Goal: Task Accomplishment & Management: Manage account settings

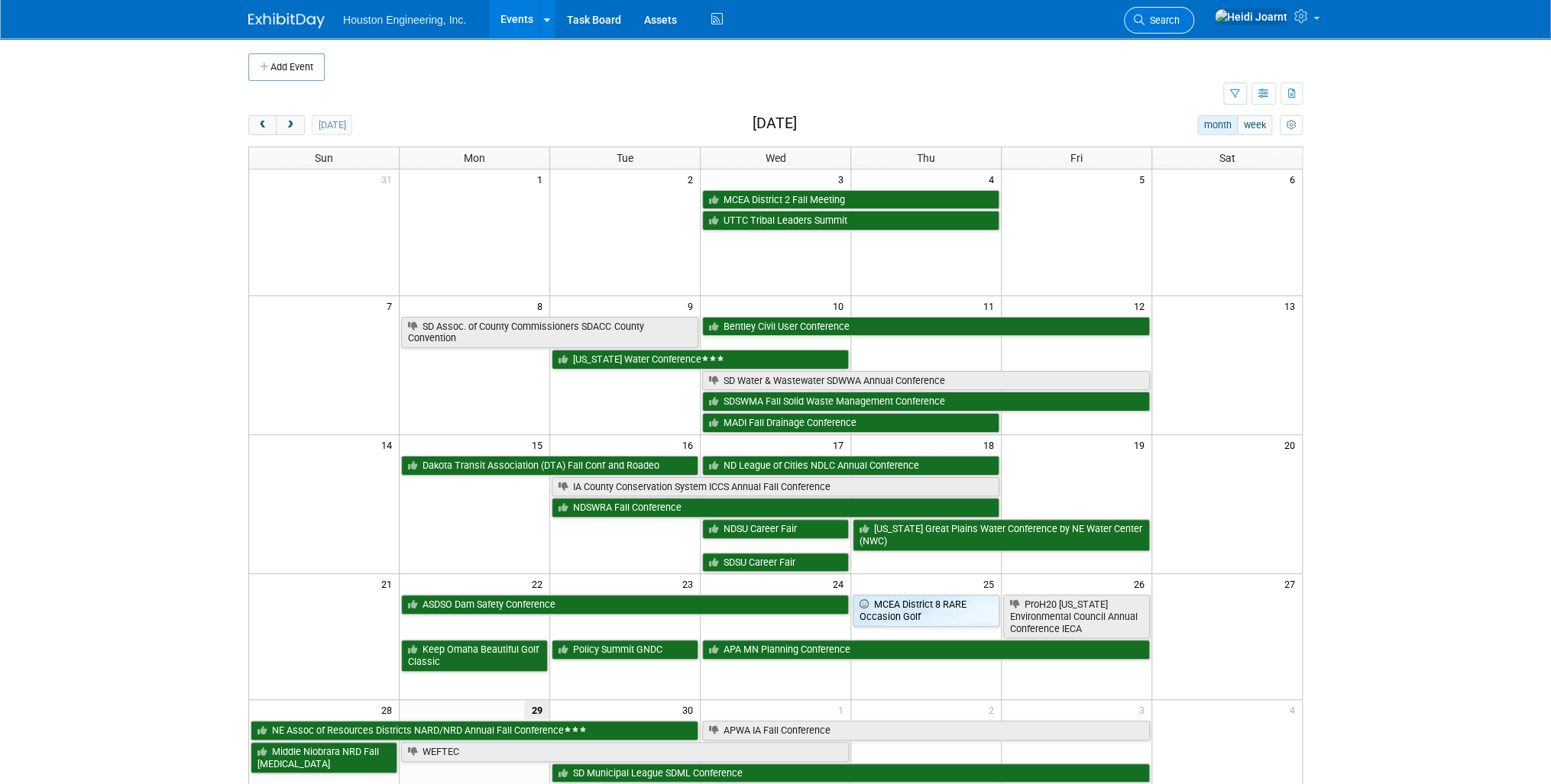
click at [1180, 22] on span "Search" at bounding box center [1163, 20] width 36 height 12
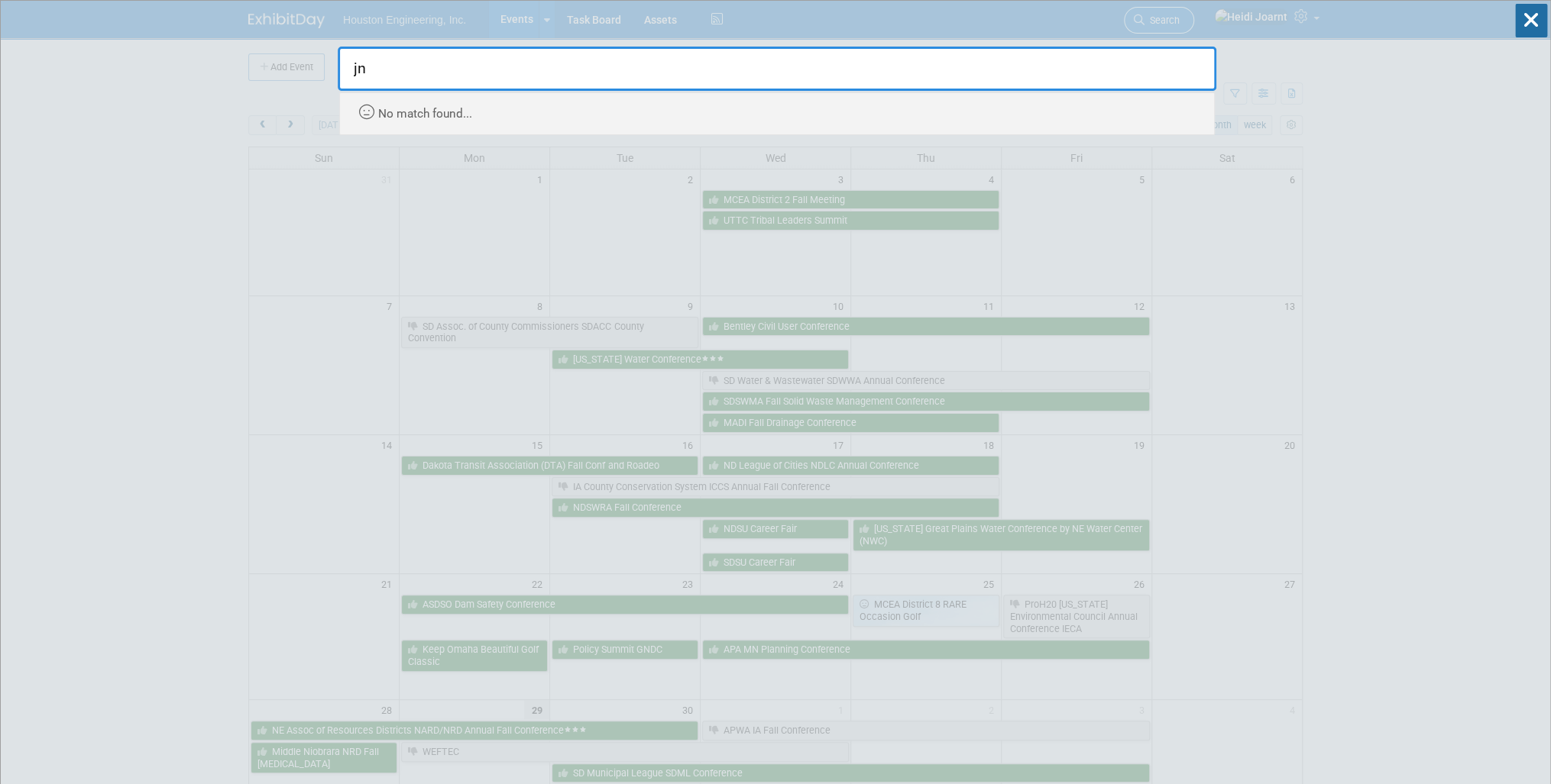
type input "j"
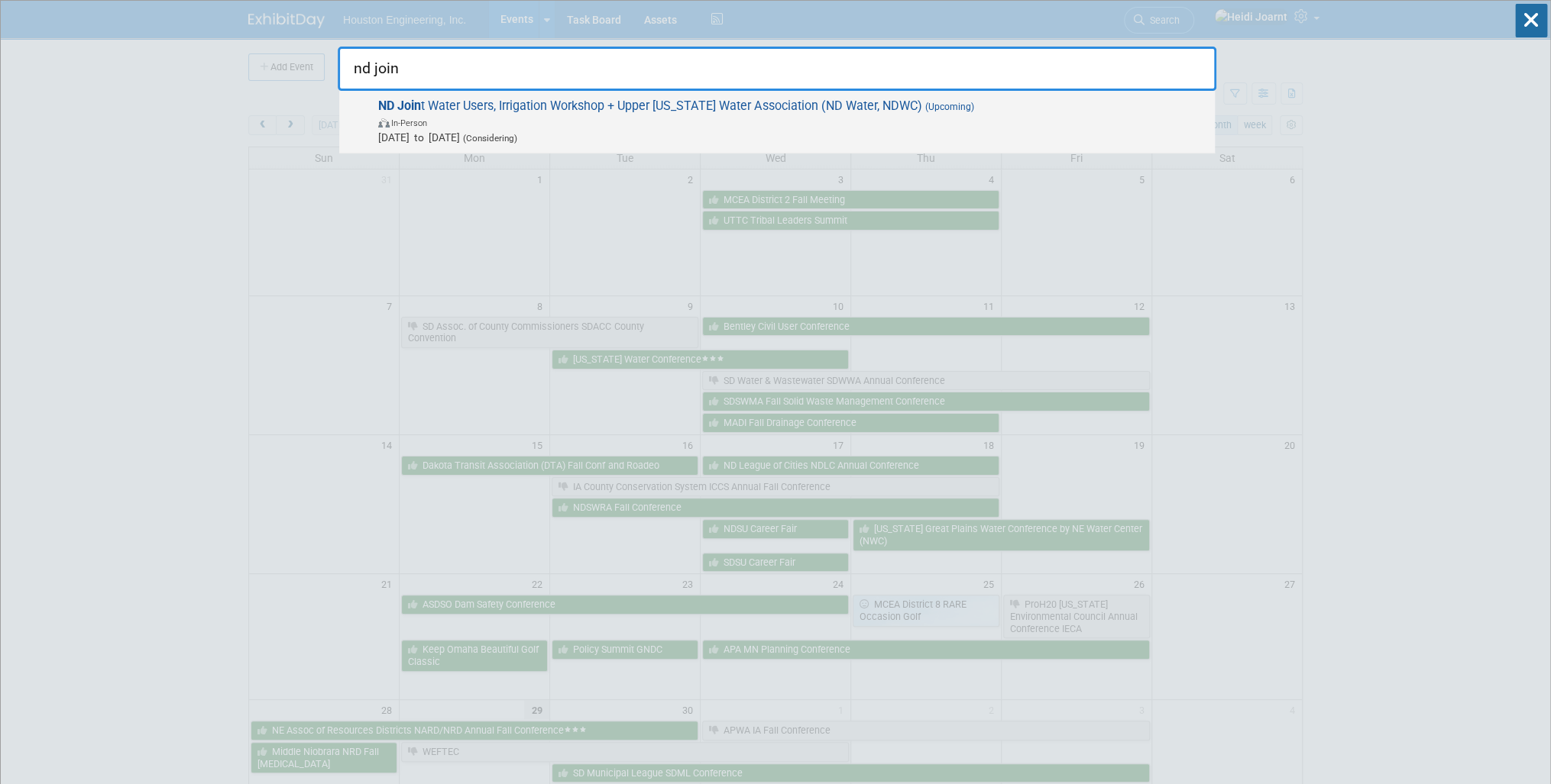
type input "nd join"
click at [934, 130] on span "[DATE] to [DATE] (Considering)" at bounding box center [793, 137] width 829 height 15
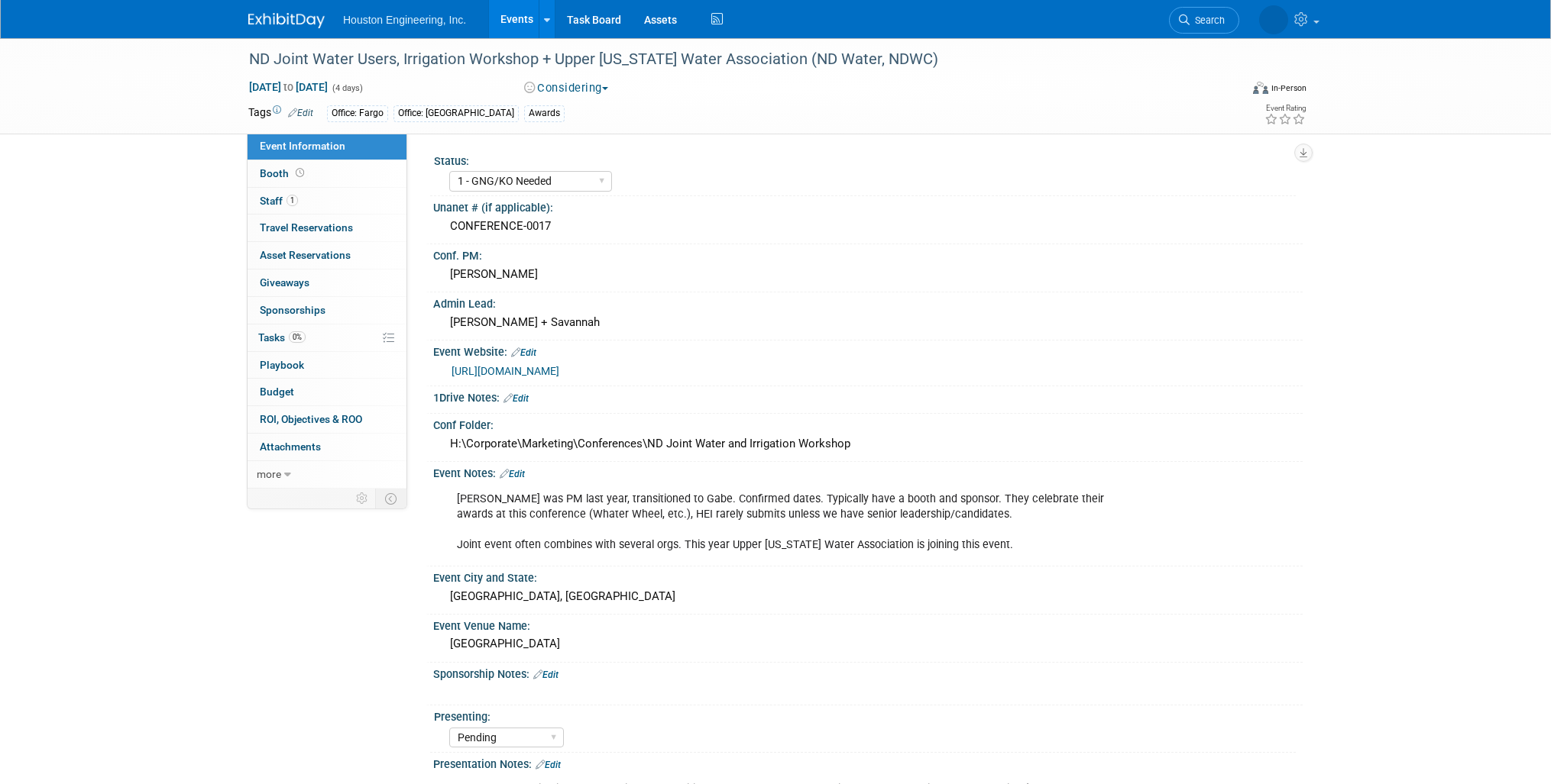
select select "1 - GNG/KO Needed"
select select "Pending"
select select "Water Resources"
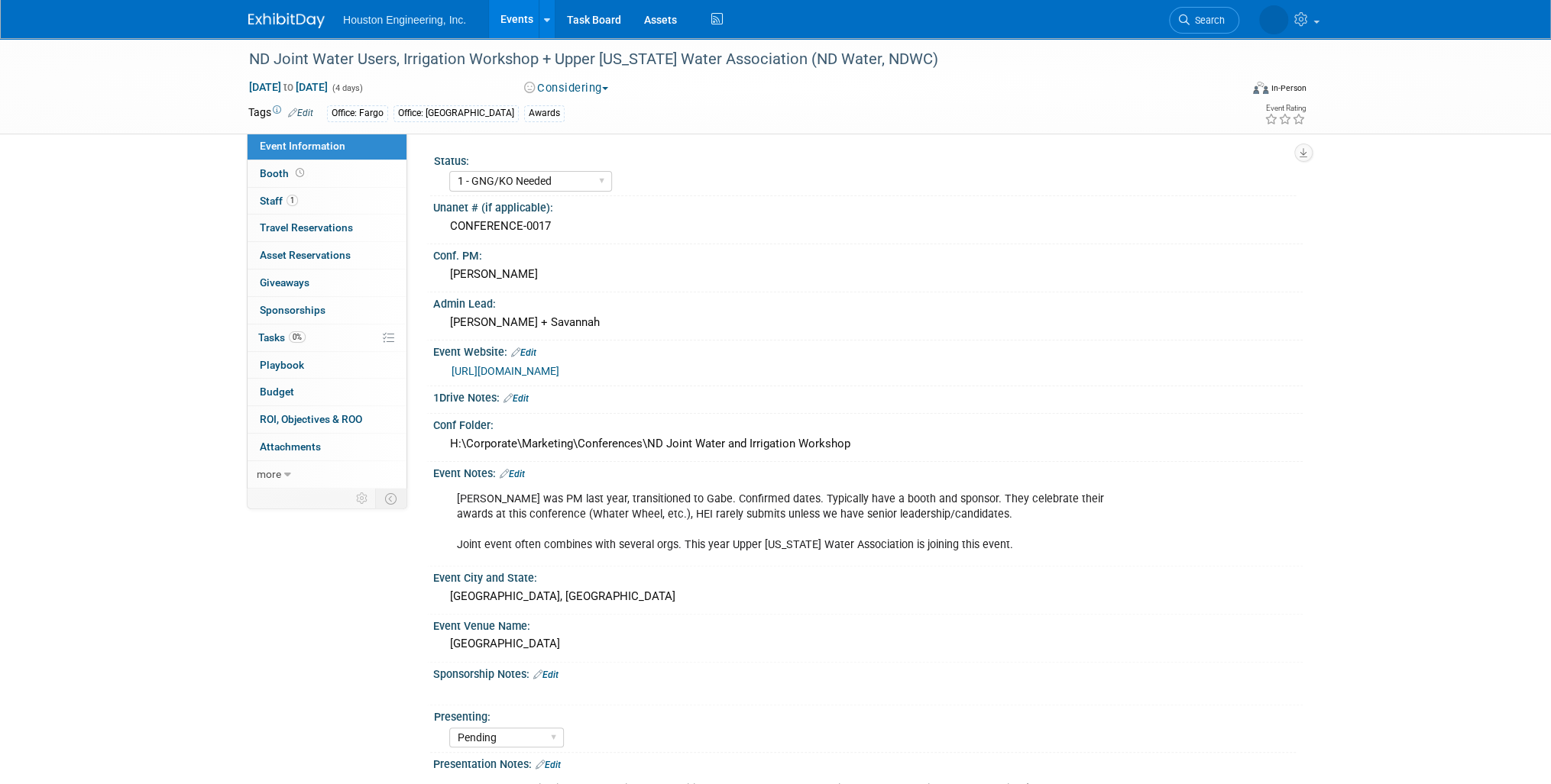
click at [518, 12] on link "Events" at bounding box center [516, 19] width 56 height 38
